Goal: Information Seeking & Learning: Find specific page/section

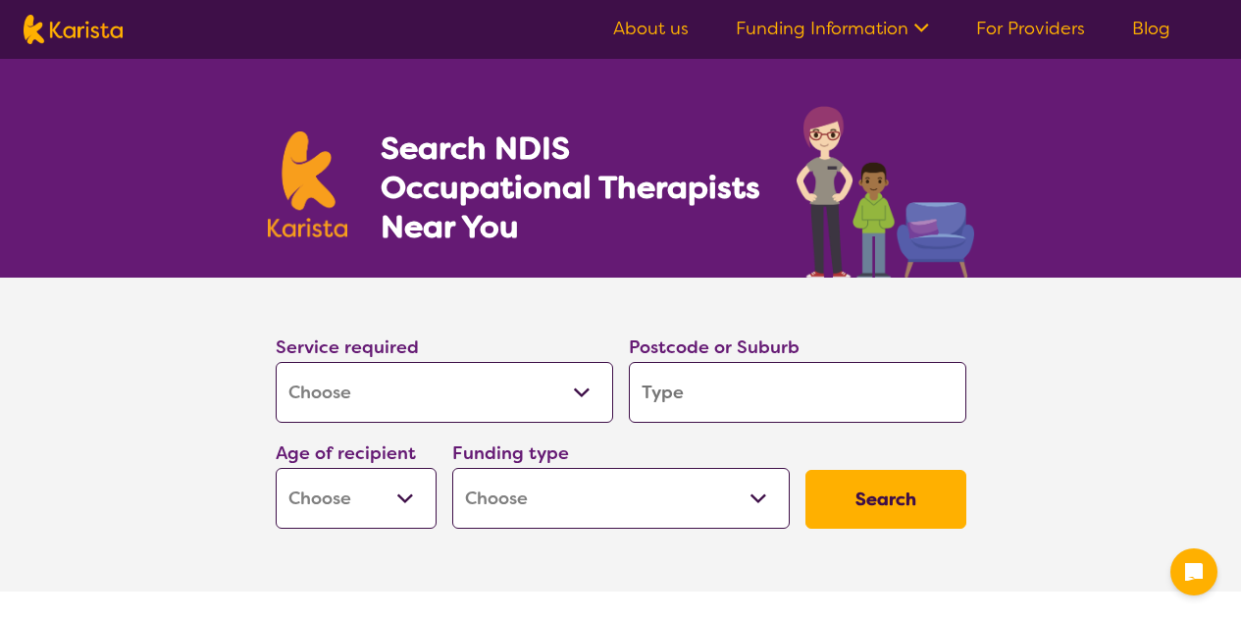
select select "[MEDICAL_DATA]"
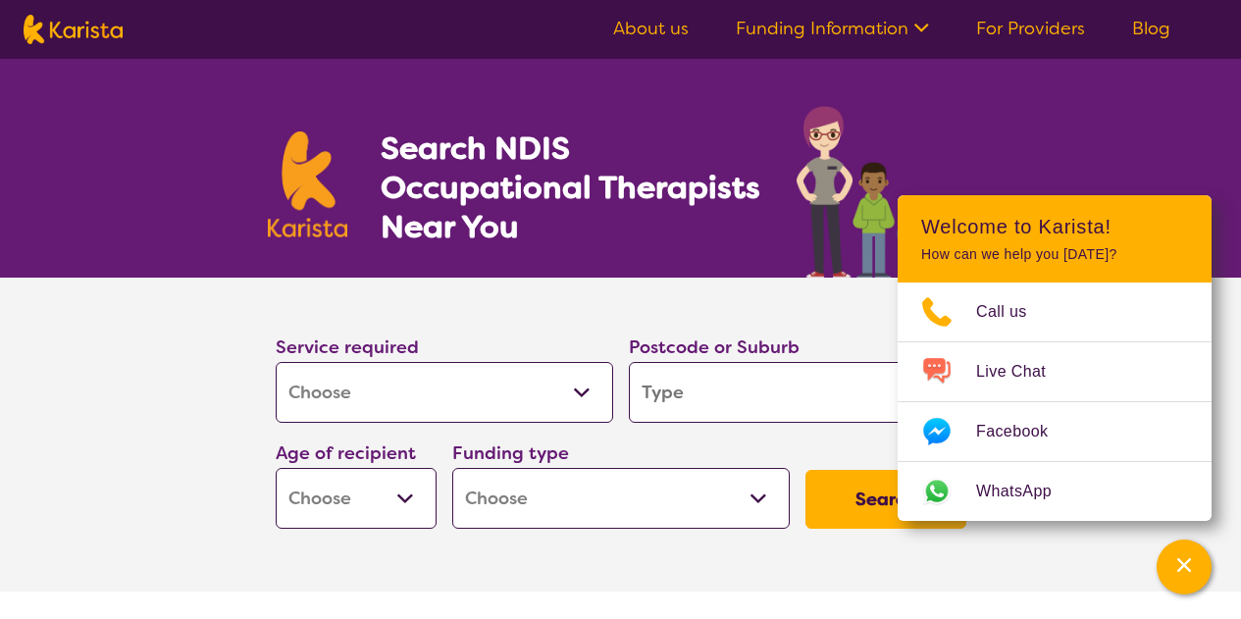
click at [606, 315] on section "Service required Allied Health Assistant Assessment ([MEDICAL_DATA] or [MEDICAL…" at bounding box center [620, 407] width 753 height 259
click at [1097, 82] on div "Search NDIS Occupational Therapists Near You" at bounding box center [620, 168] width 1241 height 219
click at [1184, 575] on div "Channel Menu" at bounding box center [1183, 566] width 39 height 43
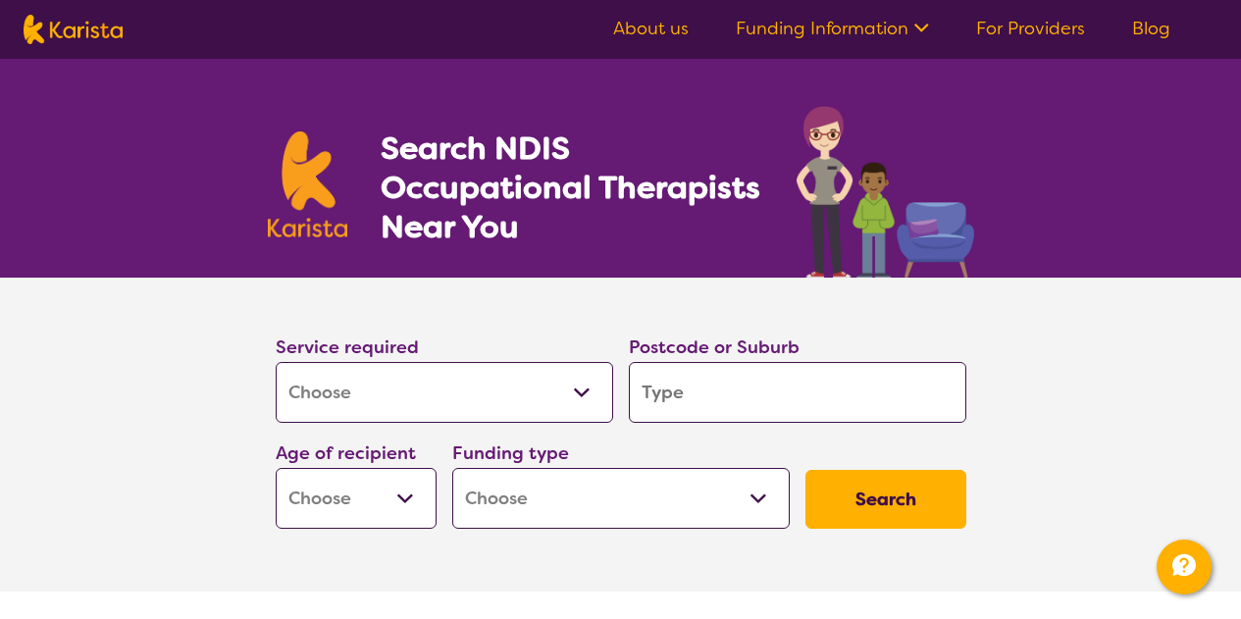
click at [800, 408] on input "search" at bounding box center [797, 392] width 337 height 61
type input "4301"
click at [405, 492] on select "Early Childhood - 0 to 9 Child - 10 to 11 Adolescent - 12 to 17 Adult - 18 to 6…" at bounding box center [356, 498] width 161 height 61
select select "EC"
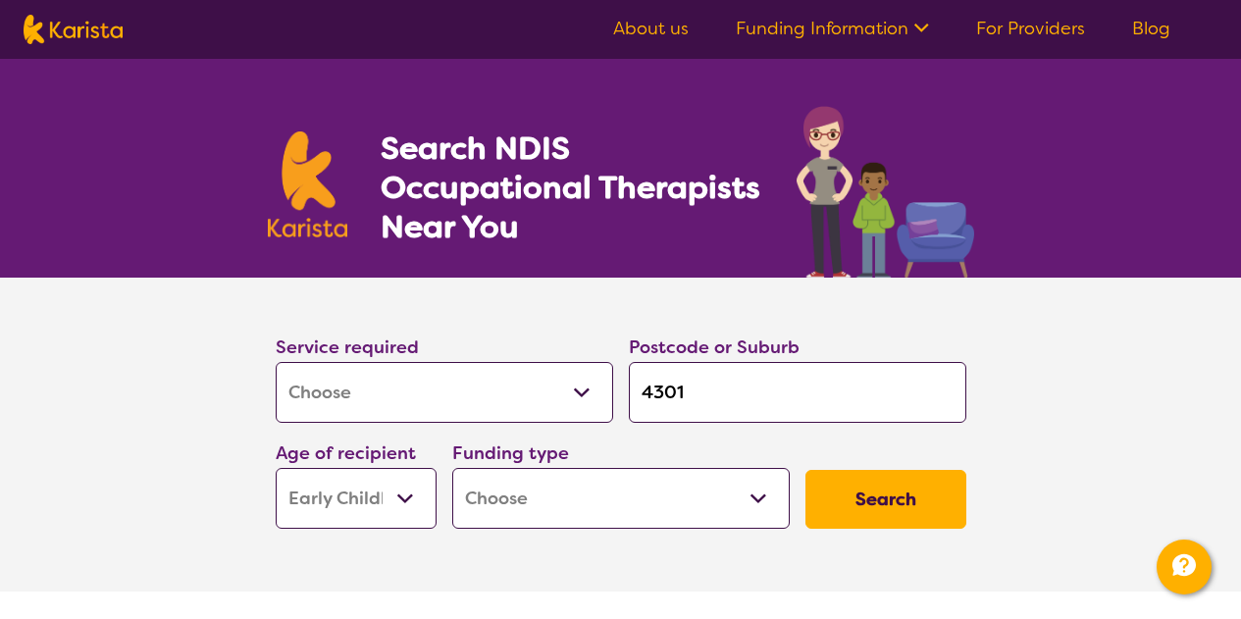
click at [276, 468] on select "Early Childhood - 0 to 9 Child - 10 to 11 Adolescent - 12 to 17 Adult - 18 to 6…" at bounding box center [356, 498] width 161 height 61
select select "EC"
click at [756, 496] on select "Home Care Package (HCP) National Disability Insurance Scheme (NDIS) I don't know" at bounding box center [620, 498] width 337 height 61
select select "i-don-t-know"
click at [452, 468] on select "Home Care Package (HCP) National Disability Insurance Scheme (NDIS) I don't know" at bounding box center [620, 498] width 337 height 61
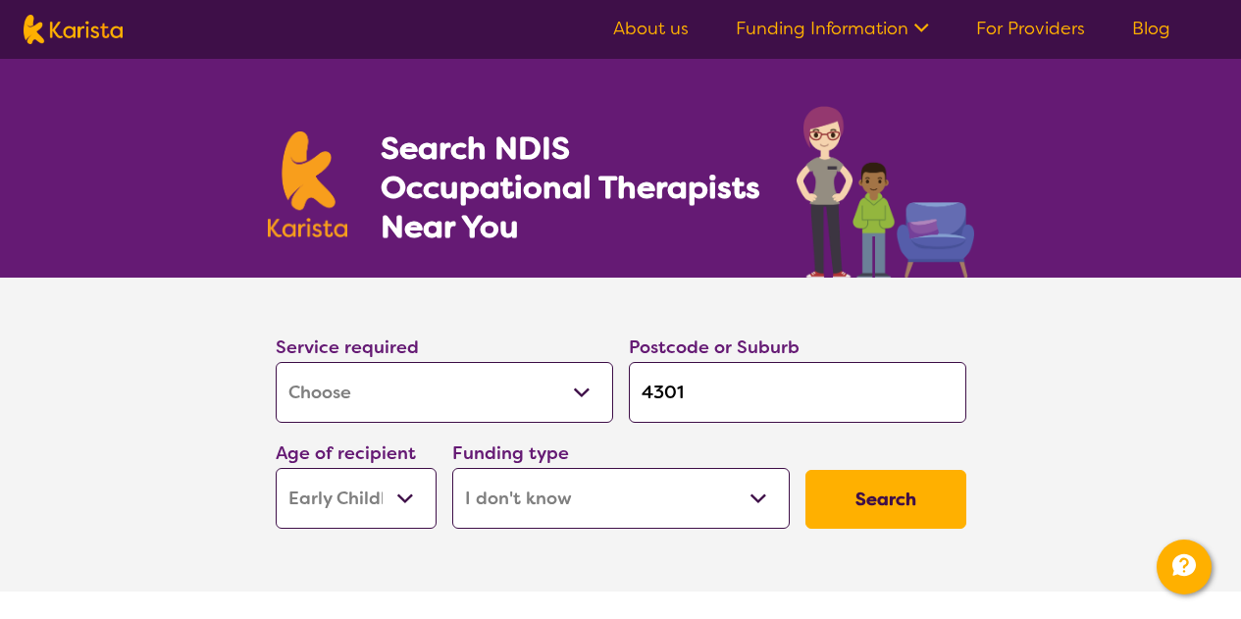
select select "i-don-t-know"
click at [908, 515] on button "Search" at bounding box center [885, 499] width 161 height 59
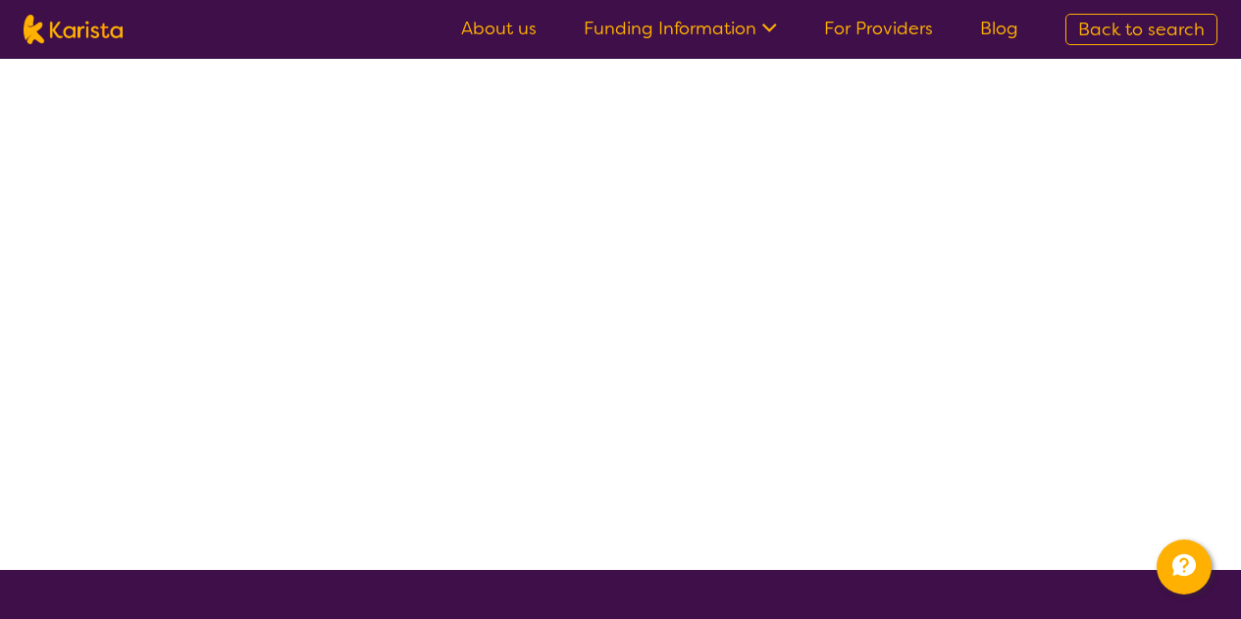
select select "[MEDICAL_DATA]"
select select "EC"
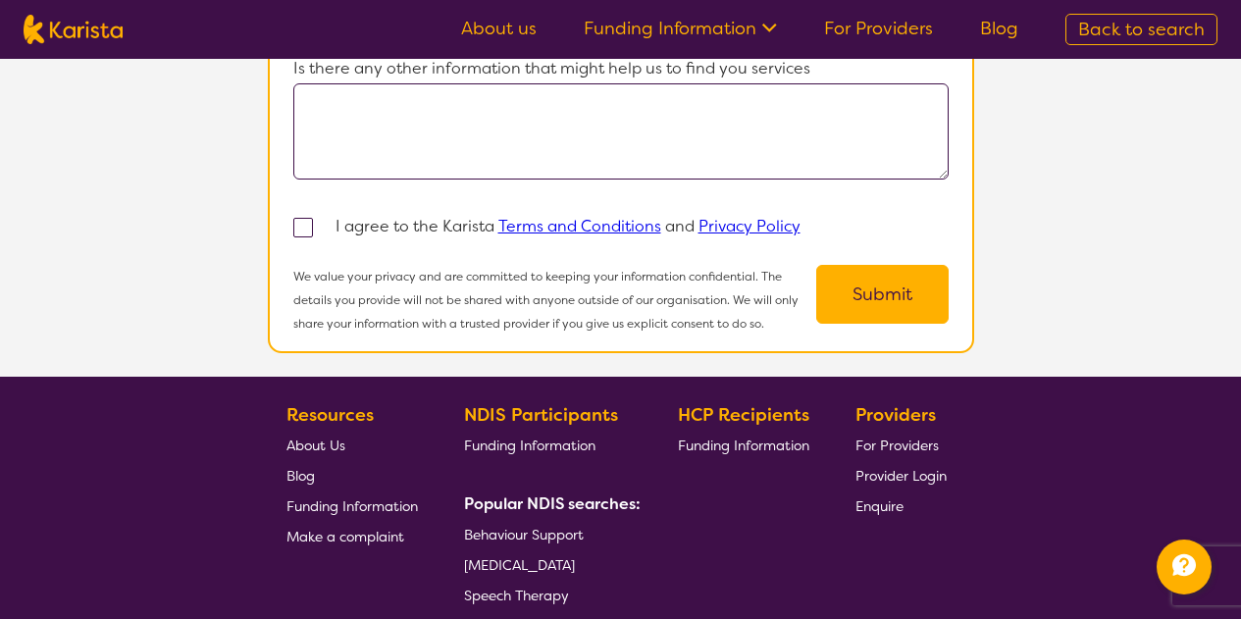
scroll to position [1471, 0]
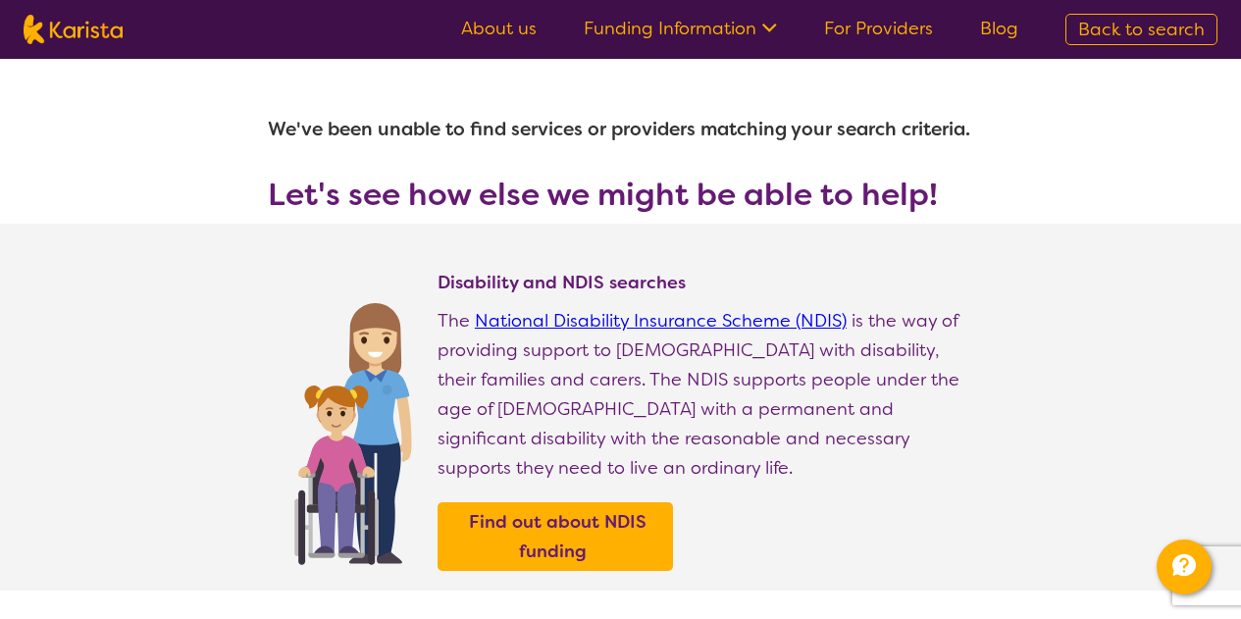
select select "[MEDICAL_DATA]"
select select "EC"
select select "i-don-t-know"
select select "[MEDICAL_DATA]"
select select "EC"
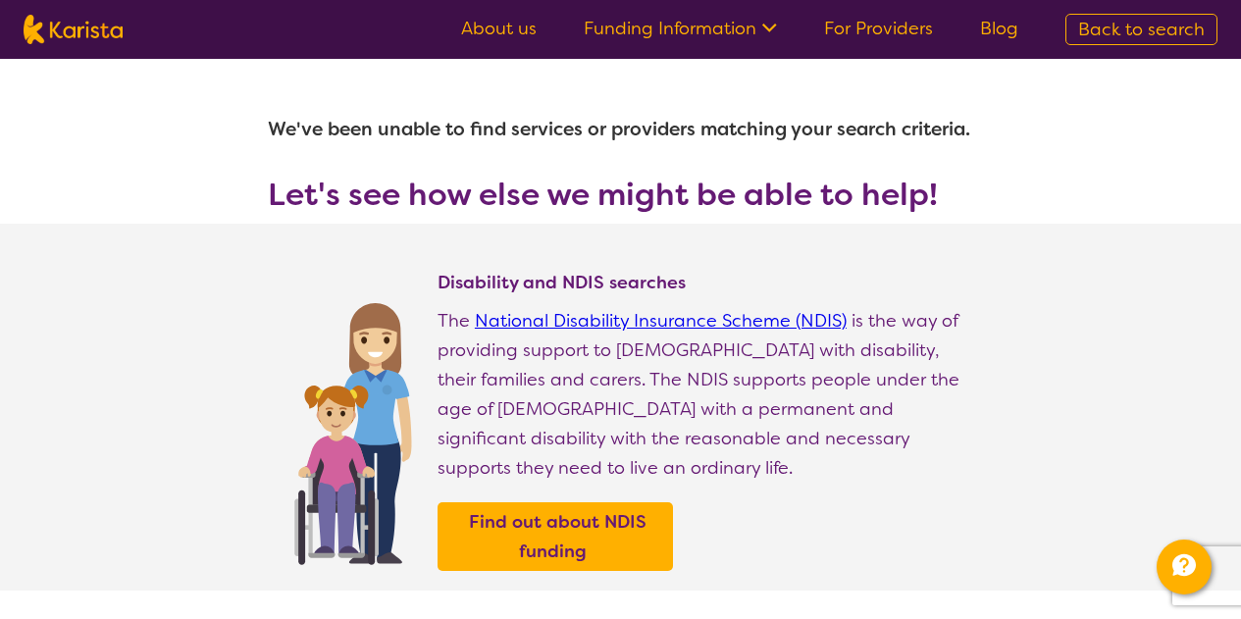
select select "i-don-t-know"
